Goal: Information Seeking & Learning: Learn about a topic

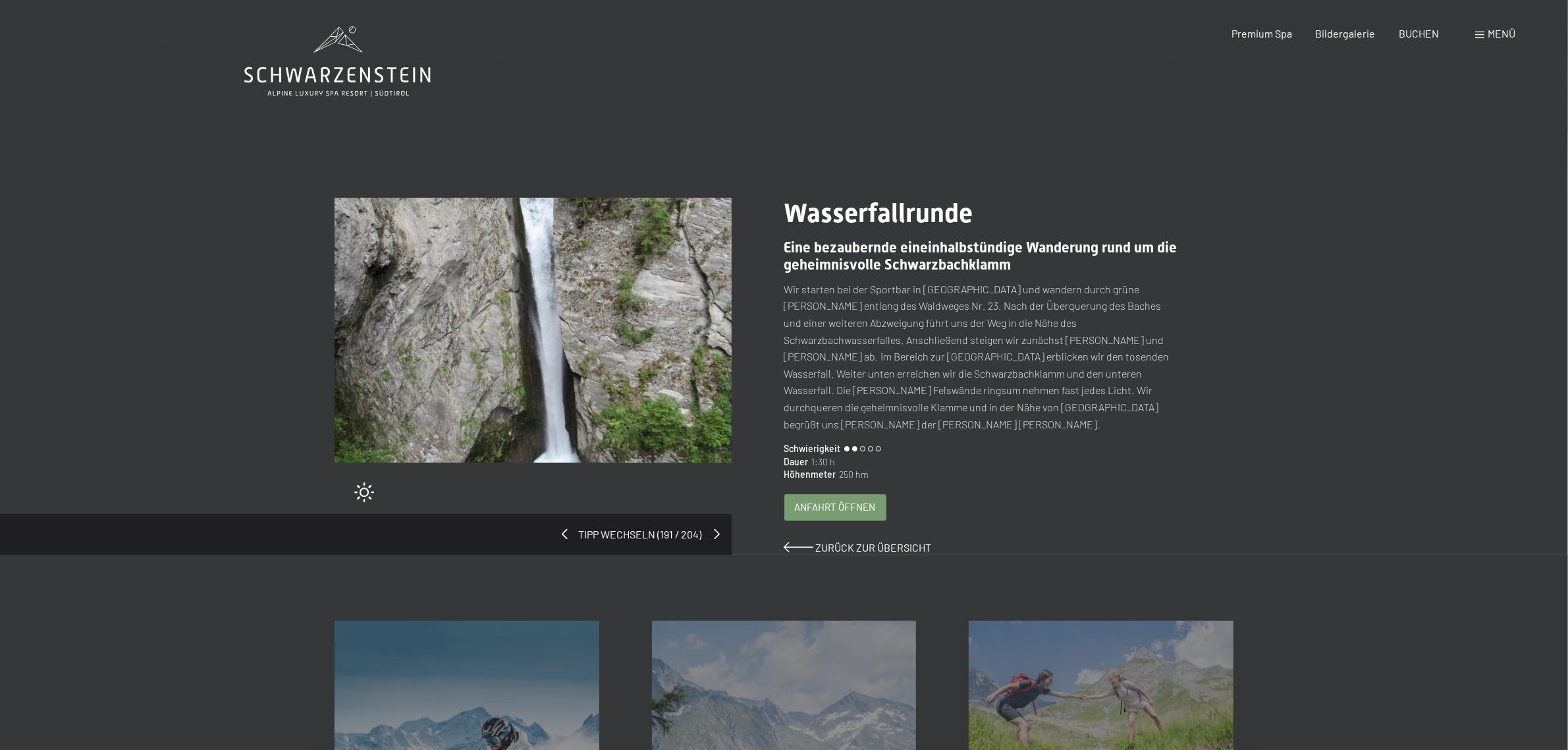
click at [718, 528] on span at bounding box center [718, 533] width 6 height 10
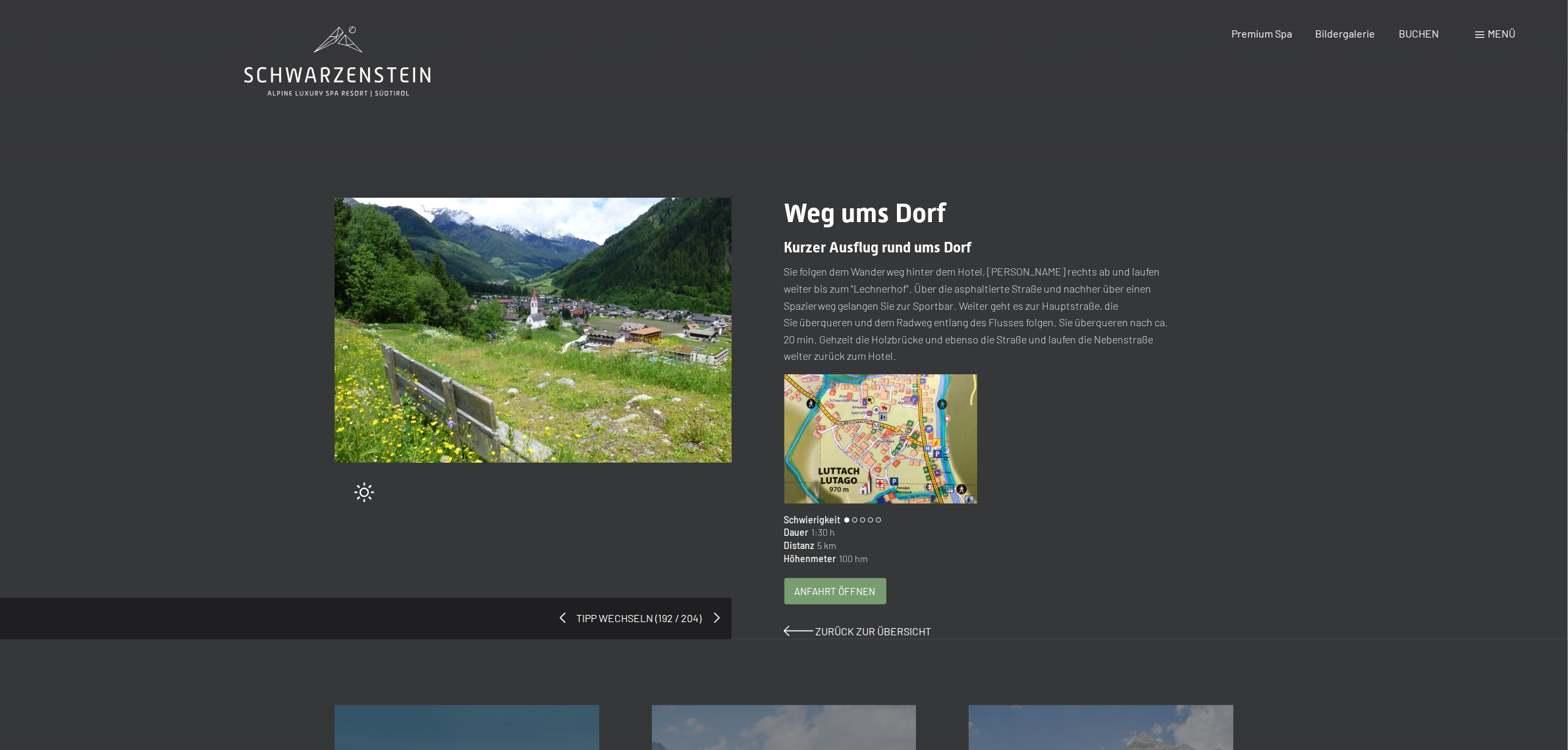
click at [715, 612] on span at bounding box center [718, 617] width 6 height 10
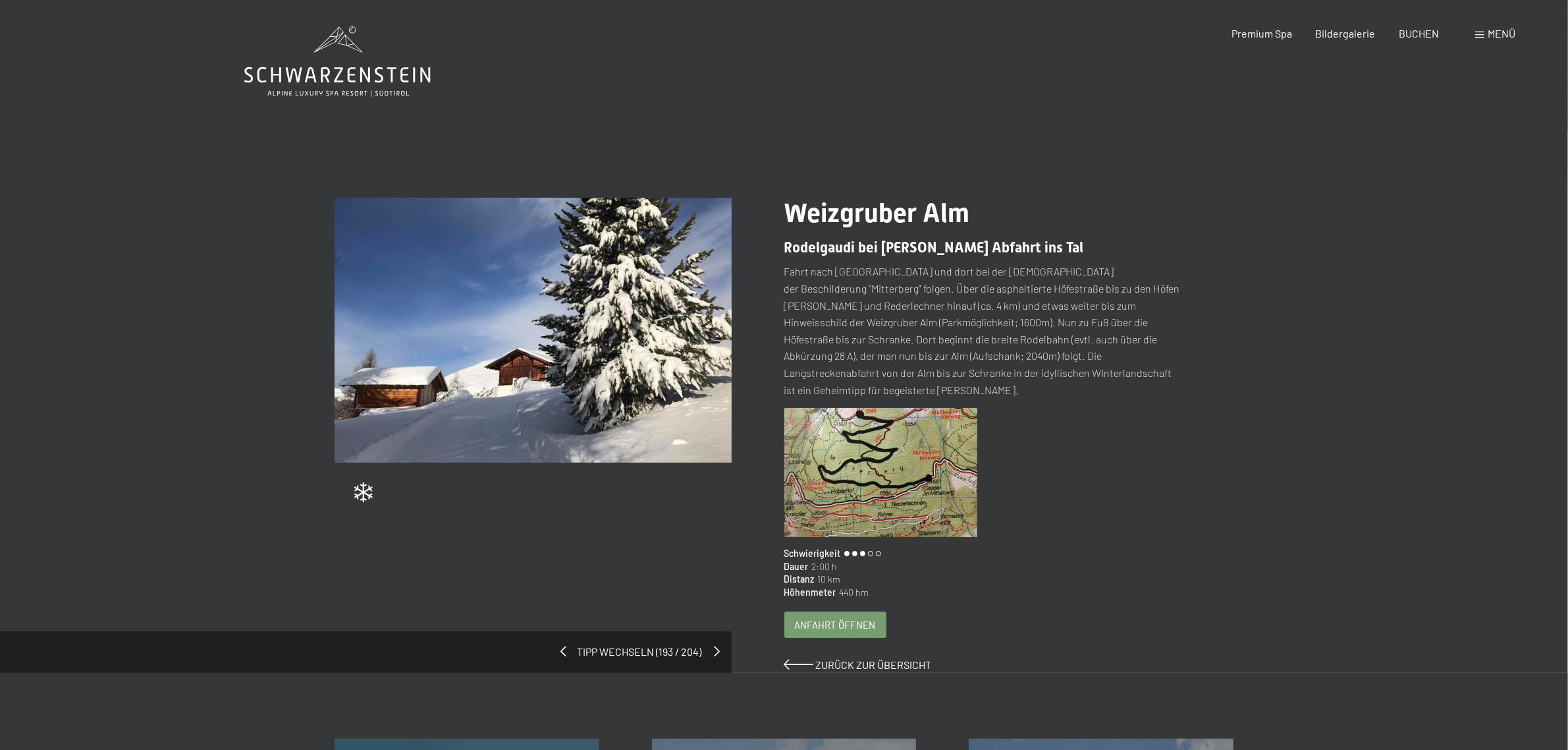
click at [715, 645] on span at bounding box center [718, 651] width 6 height 10
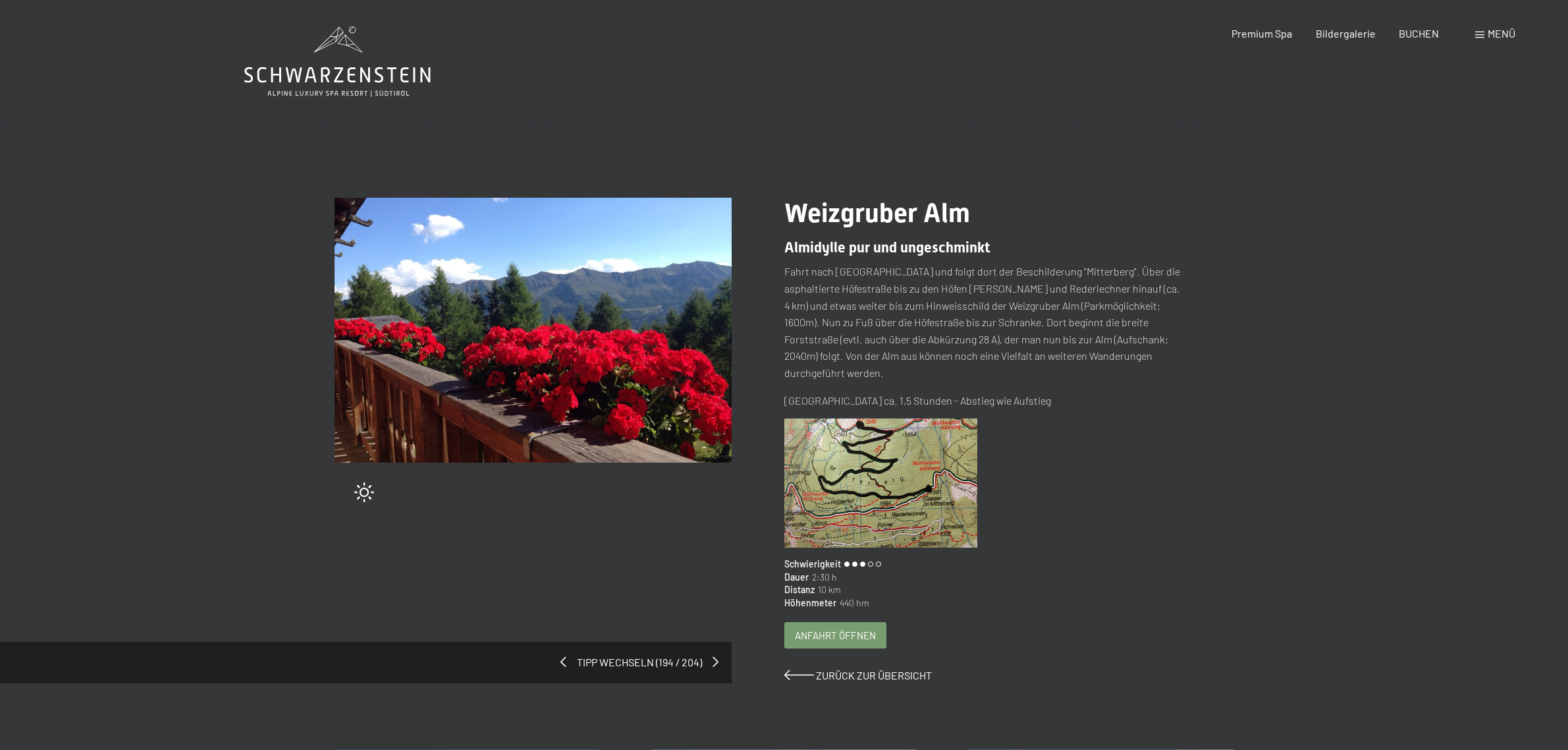
click at [715, 657] on span at bounding box center [715, 662] width 6 height 10
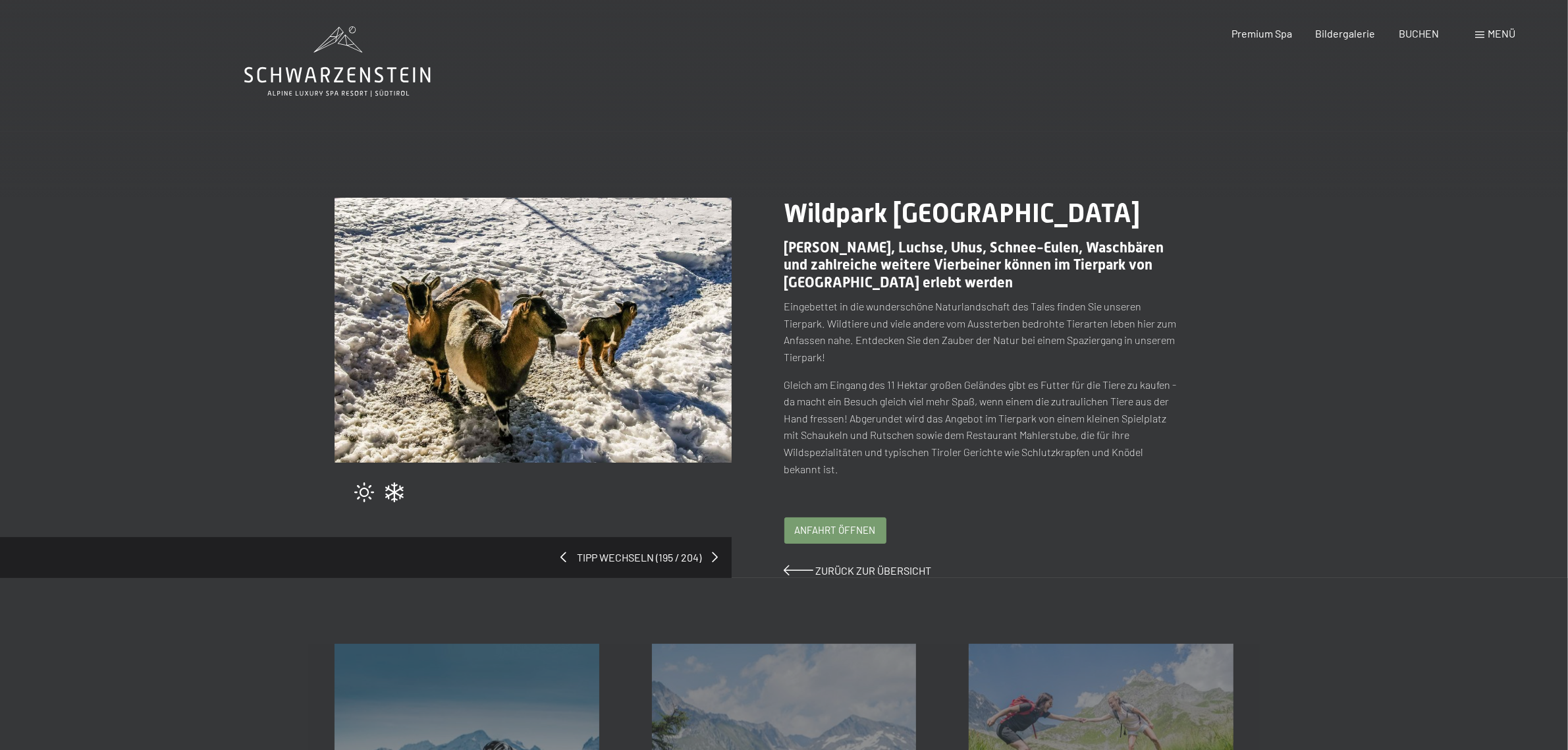
click at [709, 550] on span "Tipp wechseln (195 / 204)" at bounding box center [640, 558] width 145 height 15
click at [712, 537] on div "Tipp wechseln (195 / 204)" at bounding box center [365, 557] width 732 height 41
click at [712, 550] on span "Tipp wechseln (195 / 204)" at bounding box center [640, 558] width 145 height 15
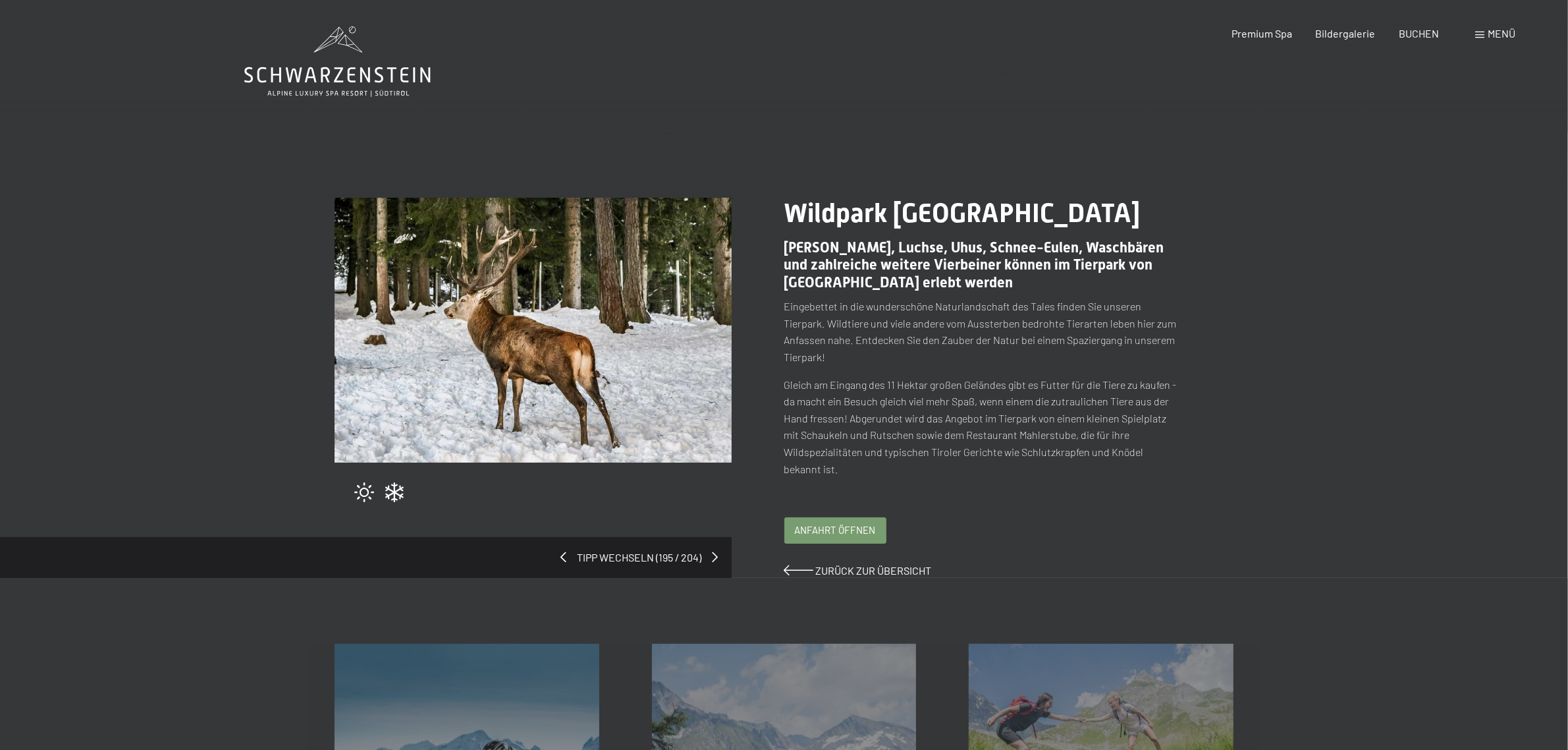
click at [572, 550] on span "Tipp wechseln (195 / 204)" at bounding box center [640, 558] width 145 height 15
click at [567, 550] on span "Tipp wechseln (195 / 204)" at bounding box center [640, 558] width 145 height 15
